Goal: Information Seeking & Learning: Find specific fact

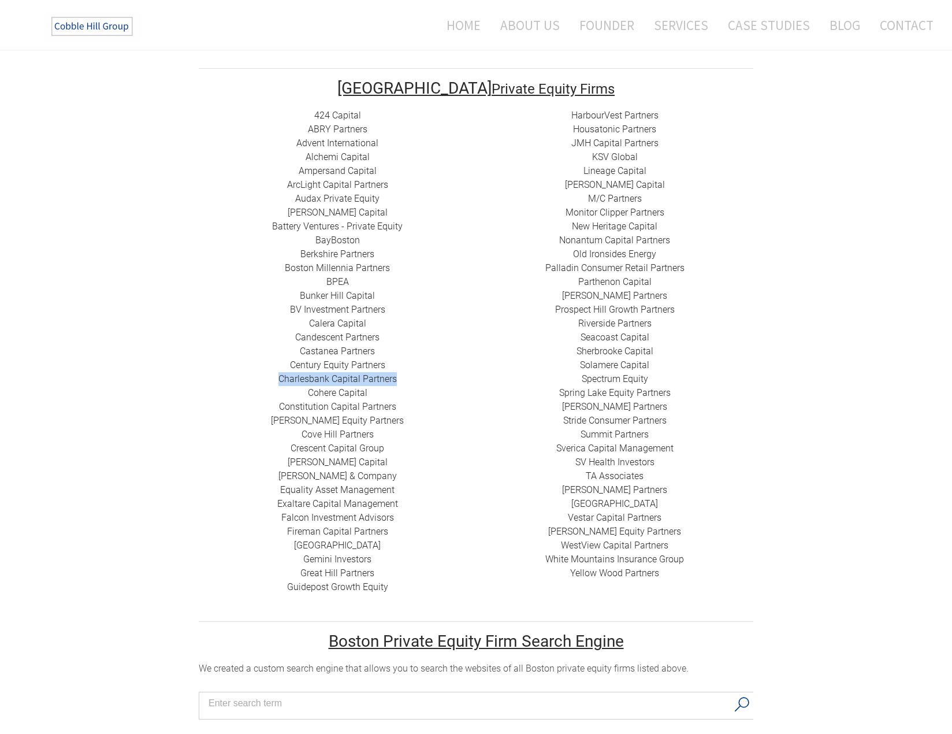
drag, startPoint x: 396, startPoint y: 367, endPoint x: 285, endPoint y: 365, distance: 111.6
click at [277, 364] on div "424 Capital ​ABRY Partners Advent International Alchemi Capital ​Ampersand Capi…" at bounding box center [337, 351] width 277 height 485
copy link "Charlesbank Capital Partners"
drag, startPoint x: 663, startPoint y: 240, endPoint x: 576, endPoint y: 240, distance: 87.8
click at [576, 240] on div "HarbourVest Partners Housatonic Partners ​JMH Capital Partners ​KSV Global Line…" at bounding box center [614, 345] width 277 height 472
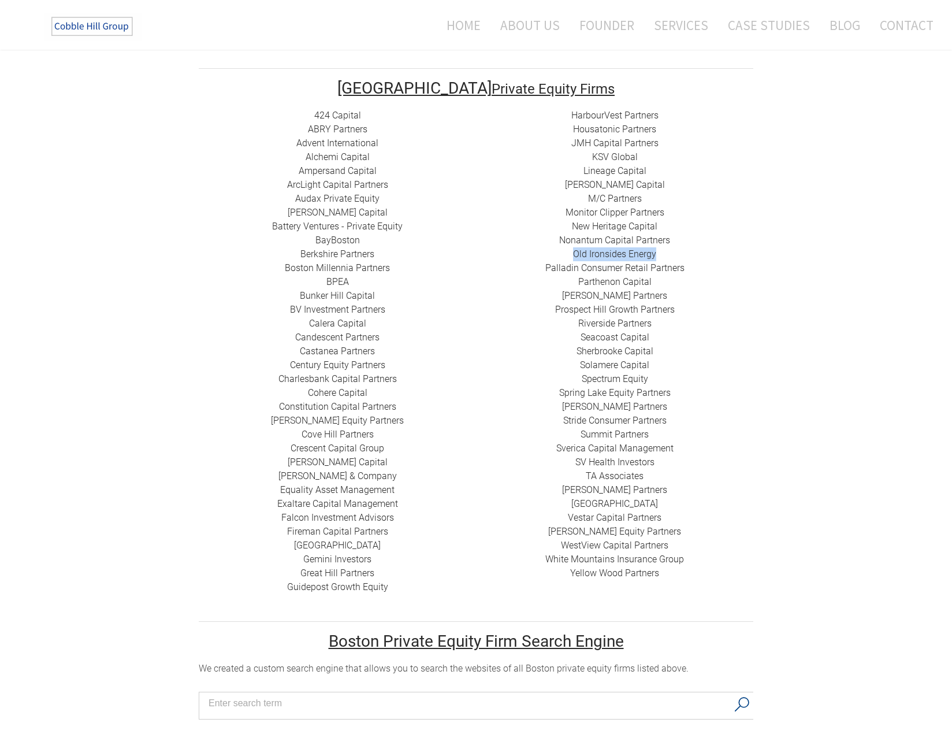
copy link "Old Ironsides Energy"
drag, startPoint x: 661, startPoint y: 448, endPoint x: 570, endPoint y: 446, distance: 91.3
click at [570, 446] on div "HarbourVest Partners Housatonic Partners ​JMH Capital Partners ​KSV Global Line…" at bounding box center [614, 345] width 277 height 472
copy link "SV Health Investors"
drag, startPoint x: 662, startPoint y: 505, endPoint x: 566, endPoint y: 503, distance: 96.5
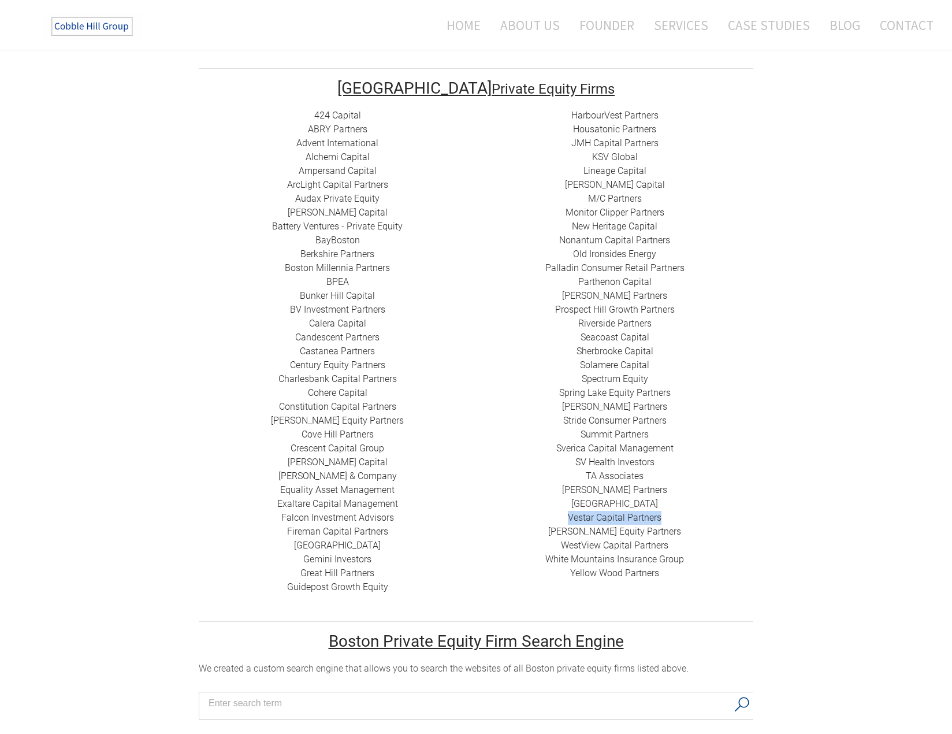
click at [566, 503] on div "HarbourVest Partners Housatonic Partners ​JMH Capital Partners ​KSV Global Line…" at bounding box center [614, 345] width 277 height 472
copy link "​Vestar Capital Partners"
drag, startPoint x: 377, startPoint y: 550, endPoint x: 312, endPoint y: 542, distance: 66.3
click at [299, 543] on div "424 Capital ​ABRY Partners Advent International Alchemi Capital ​Ampersand Capi…" at bounding box center [337, 351] width 277 height 485
copy link "Gemini Investors"
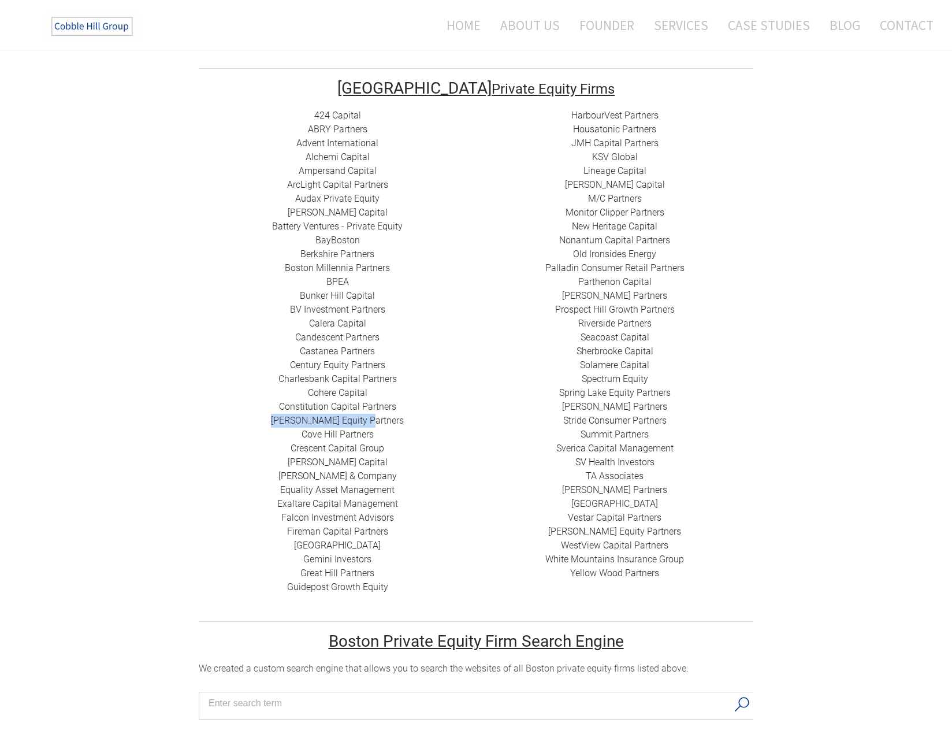
drag, startPoint x: 386, startPoint y: 409, endPoint x: 310, endPoint y: 409, distance: 75.7
click at [285, 403] on div "424 Capital ​ABRY Partners Advent International Alchemi Capital ​Ampersand Capi…" at bounding box center [337, 351] width 277 height 485
copy link "​[PERSON_NAME] Equity Partners"
drag, startPoint x: 369, startPoint y: 113, endPoint x: 309, endPoint y: 110, distance: 60.1
click at [309, 110] on div "424 Capital ​ABRY Partners Advent International Alchemi Capital ​Ampersand Capi…" at bounding box center [337, 351] width 277 height 485
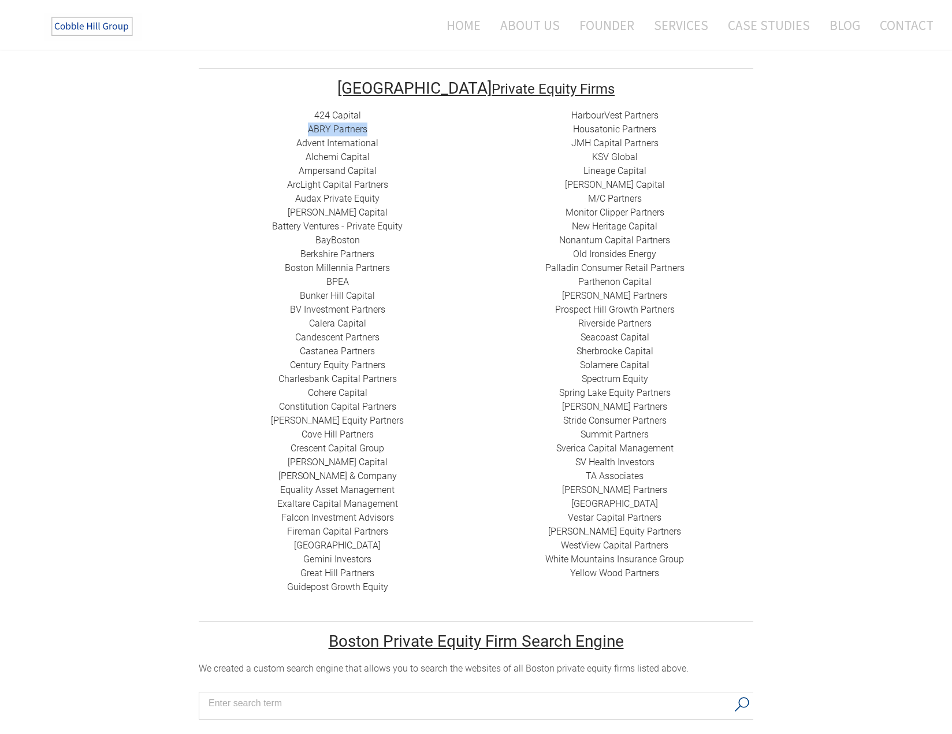
copy link "ABRY Partners"
drag, startPoint x: 390, startPoint y: 296, endPoint x: 289, endPoint y: 290, distance: 100.8
click at [289, 290] on div "424 Capital ​ABRY Partners Advent International Alchemi Capital ​Ampersand Capi…" at bounding box center [337, 351] width 277 height 485
copy link "BV Investment Partners"
drag, startPoint x: 652, startPoint y: 365, endPoint x: 580, endPoint y: 367, distance: 72.3
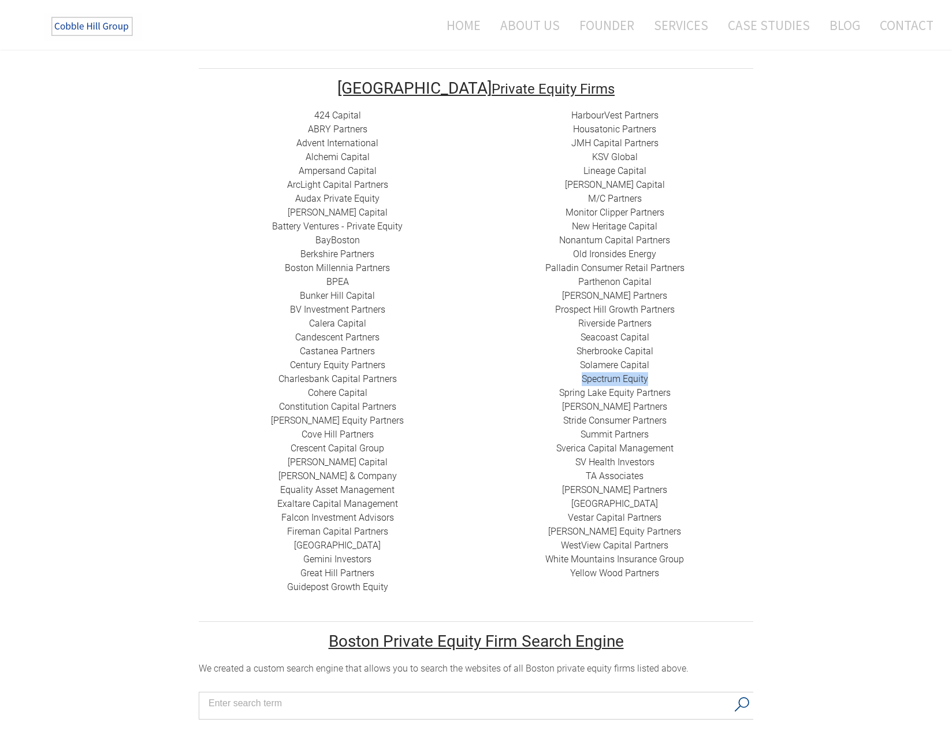
click at [580, 367] on div "HarbourVest Partners Housatonic Partners ​JMH Capital Partners ​KSV Global Line…" at bounding box center [614, 345] width 277 height 472
copy link "Spectrum Equity"
drag, startPoint x: 657, startPoint y: 268, endPoint x: 577, endPoint y: 267, distance: 79.2
click at [577, 267] on div "HarbourVest Partners Housatonic Partners ​JMH Capital Partners ​KSV Global Line…" at bounding box center [614, 345] width 277 height 472
copy link "​ Parthenon Capital"
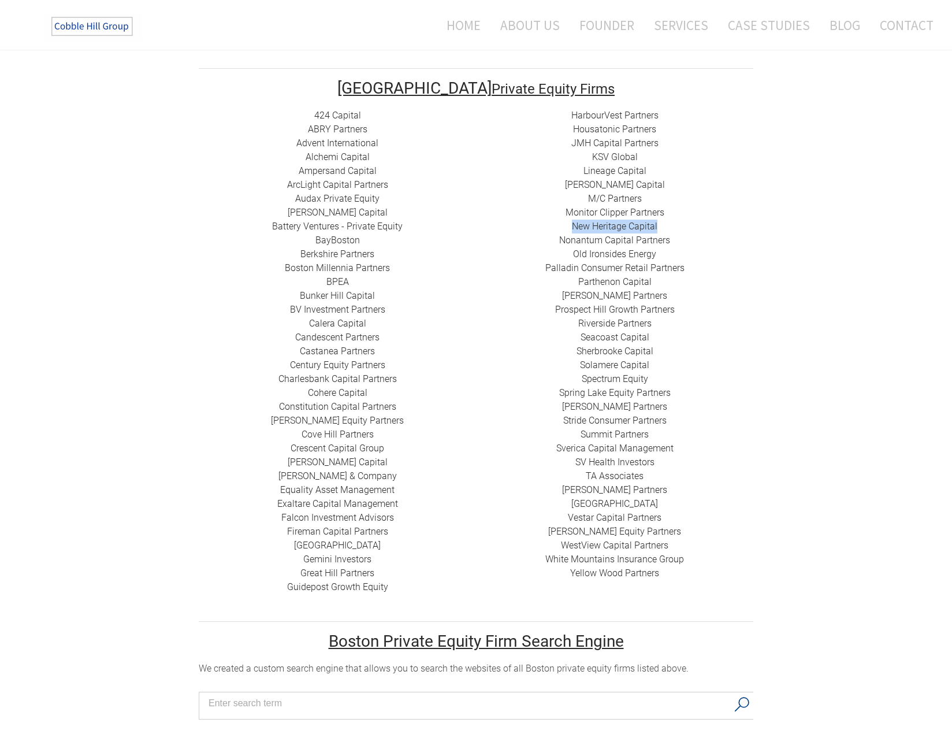
drag, startPoint x: 659, startPoint y: 215, endPoint x: 575, endPoint y: 214, distance: 83.8
click at [575, 214] on div "HarbourVest Partners Housatonic Partners ​JMH Capital Partners ​KSV Global Line…" at bounding box center [614, 345] width 277 height 472
drag, startPoint x: 651, startPoint y: 321, endPoint x: 581, endPoint y: 322, distance: 69.9
click at [581, 322] on div "HarbourVest Partners Housatonic Partners ​JMH Capital Partners ​KSV Global Line…" at bounding box center [614, 345] width 277 height 472
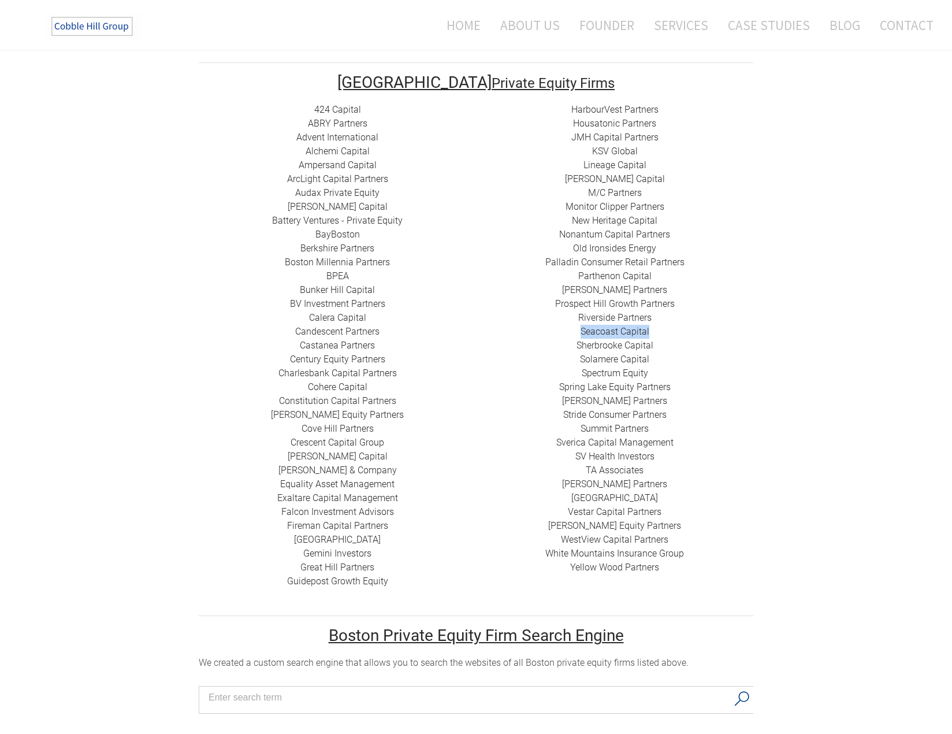
scroll to position [346, 0]
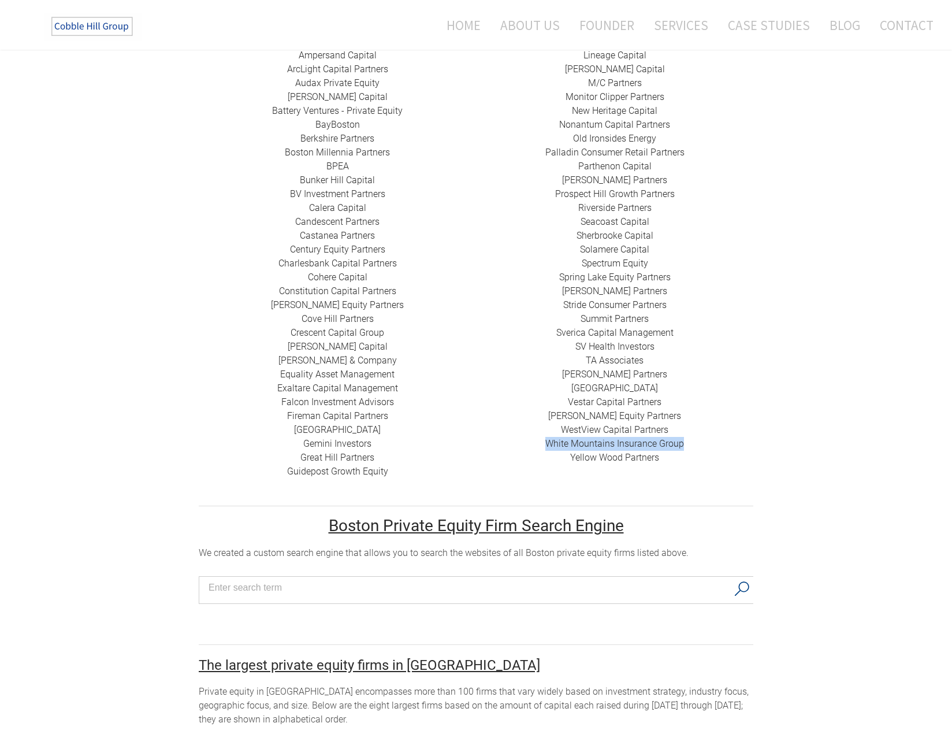
drag, startPoint x: 689, startPoint y: 432, endPoint x: 547, endPoint y: 428, distance: 141.7
click at [547, 428] on div "HarbourVest Partners Housatonic Partners ​JMH Capital Partners ​KSV Global Line…" at bounding box center [614, 229] width 277 height 472
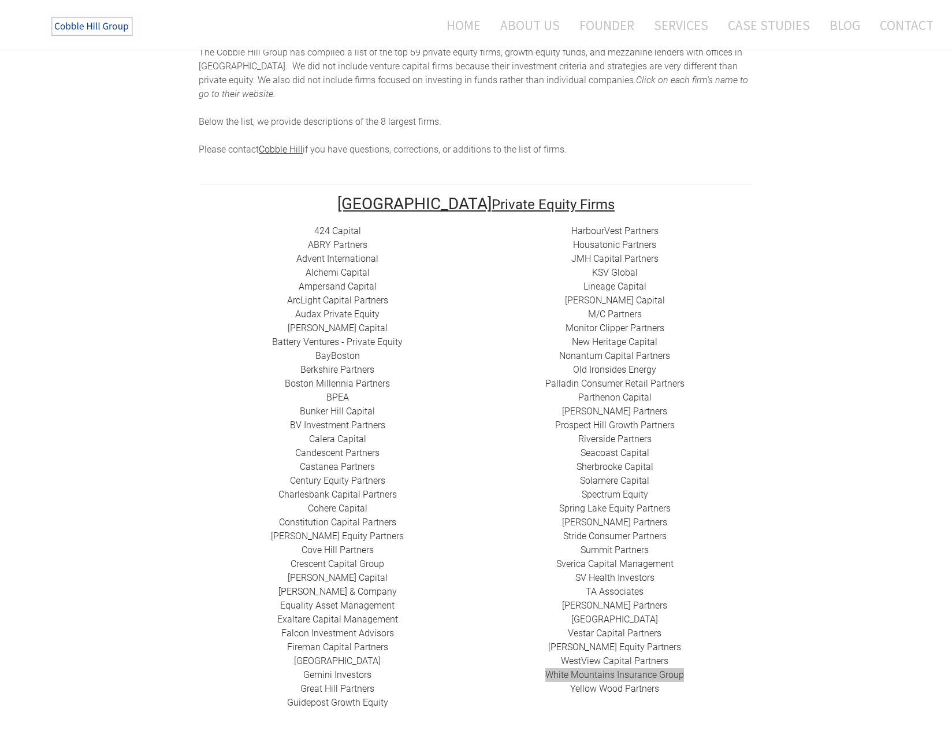
scroll to position [173, 0]
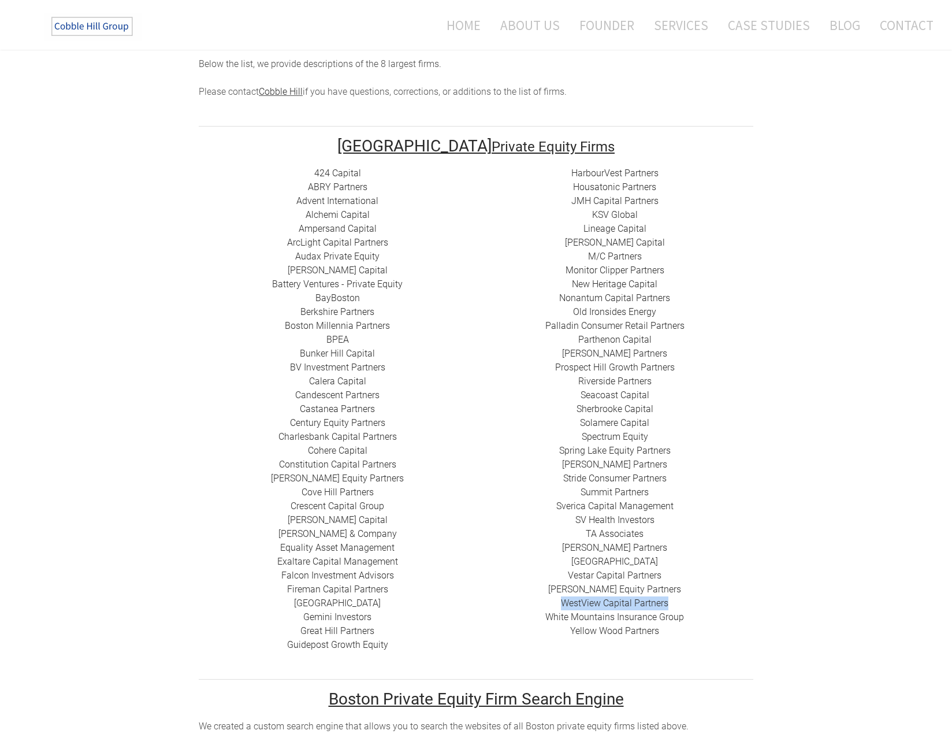
drag, startPoint x: 677, startPoint y: 587, endPoint x: 563, endPoint y: 583, distance: 114.5
click at [563, 583] on div "HarbourVest Partners Housatonic Partners ​JMH Capital Partners ​KSV Global Line…" at bounding box center [614, 402] width 277 height 472
drag, startPoint x: 580, startPoint y: 591, endPoint x: 688, endPoint y: 615, distance: 111.5
click at [698, 635] on td "HarbourVest Partners Housatonic Partners ​JMH Capital Partners ​KSV Global Line…" at bounding box center [614, 416] width 277 height 501
drag, startPoint x: 665, startPoint y: 577, endPoint x: 555, endPoint y: 577, distance: 109.8
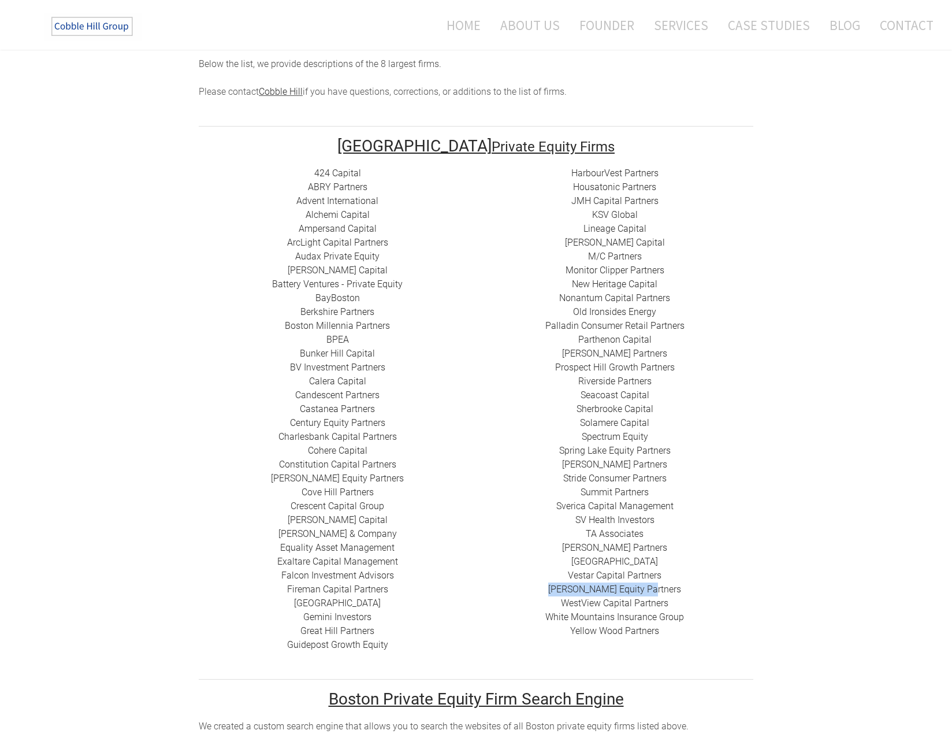
click at [555, 577] on div "HarbourVest Partners Housatonic Partners ​JMH Capital Partners ​KSV Global Line…" at bounding box center [614, 402] width 277 height 472
drag, startPoint x: 399, startPoint y: 539, endPoint x: 280, endPoint y: 536, distance: 118.5
click at [280, 536] on div "424 Capital ​ABRY Partners Advent International Alchemi Capital ​Ampersand Capi…" at bounding box center [337, 408] width 277 height 485
drag, startPoint x: 381, startPoint y: 338, endPoint x: 381, endPoint y: 351, distance: 13.3
click at [301, 336] on div "424 Capital ​ABRY Partners Advent International Alchemi Capital ​Ampersand Capi…" at bounding box center [337, 408] width 277 height 485
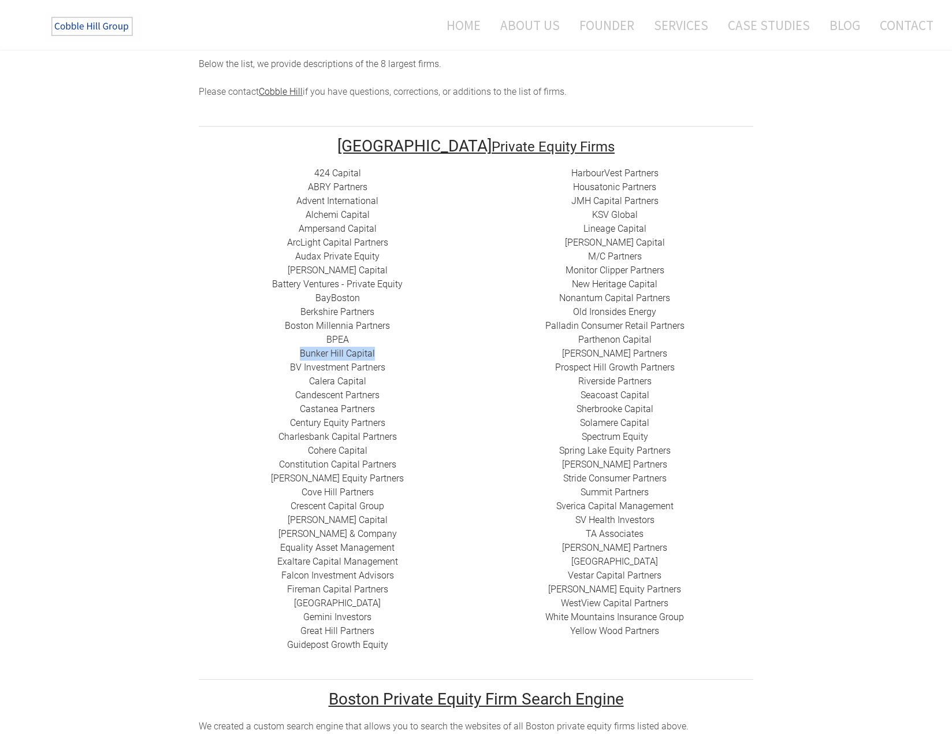
click at [384, 362] on link "BV Investment Partners" at bounding box center [337, 367] width 95 height 11
drag, startPoint x: 390, startPoint y: 351, endPoint x: 278, endPoint y: 348, distance: 111.6
click at [278, 348] on div "424 Capital ​ABRY Partners Advent International Alchemi Capital ​Ampersand Capi…" at bounding box center [337, 408] width 277 height 485
drag, startPoint x: 392, startPoint y: 312, endPoint x: 288, endPoint y: 314, distance: 103.5
click at [288, 314] on div "424 Capital ​ABRY Partners Advent International Alchemi Capital ​Ampersand Capi…" at bounding box center [337, 408] width 277 height 485
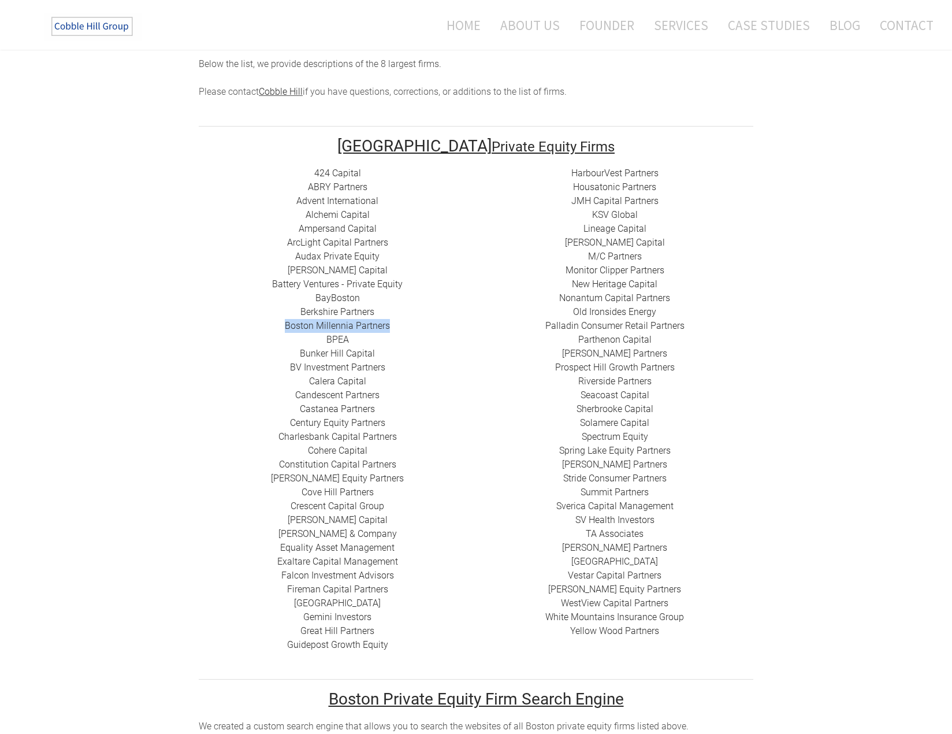
click at [324, 320] on link "Boston Millennia Partners" at bounding box center [337, 325] width 105 height 11
drag, startPoint x: 678, startPoint y: 284, endPoint x: 659, endPoint y: 278, distance: 19.4
click at [663, 282] on div "HarbourVest Partners Housatonic Partners ​JMH Capital Partners ​KSV Global Line…" at bounding box center [614, 402] width 277 height 472
drag, startPoint x: 661, startPoint y: 266, endPoint x: 574, endPoint y: 265, distance: 87.3
click at [574, 265] on div "HarbourVest Partners Housatonic Partners ​JMH Capital Partners ​KSV Global Line…" at bounding box center [614, 402] width 277 height 472
